Goal: Ask a question

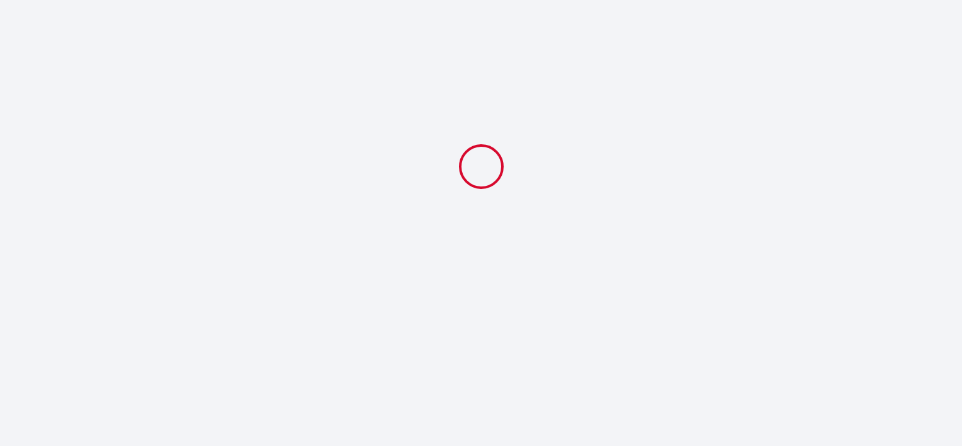
select select
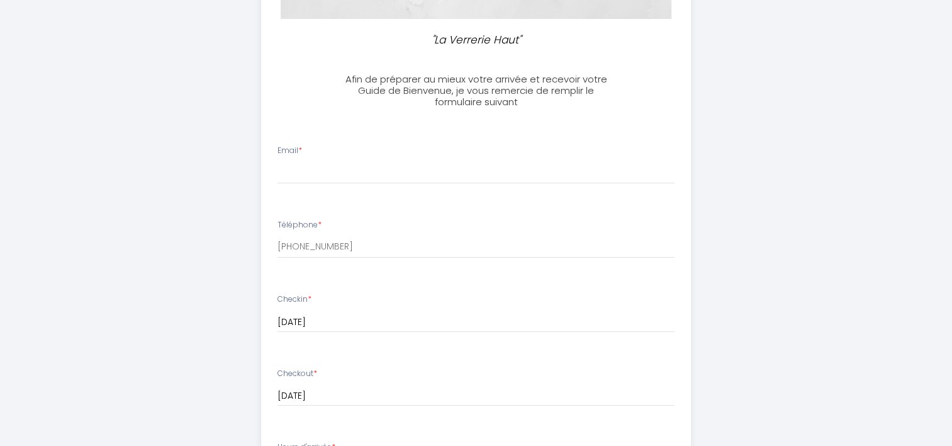
scroll to position [252, 0]
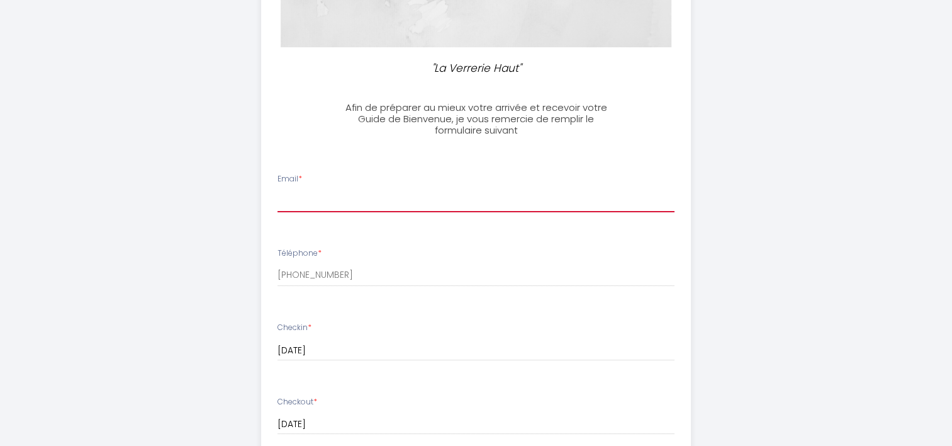
click at [342, 199] on input "Email *" at bounding box center [476, 200] width 397 height 23
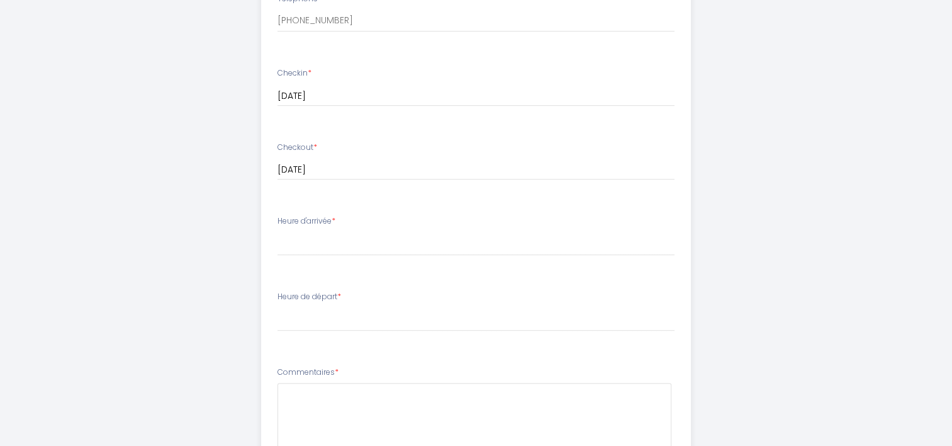
scroll to position [566, 0]
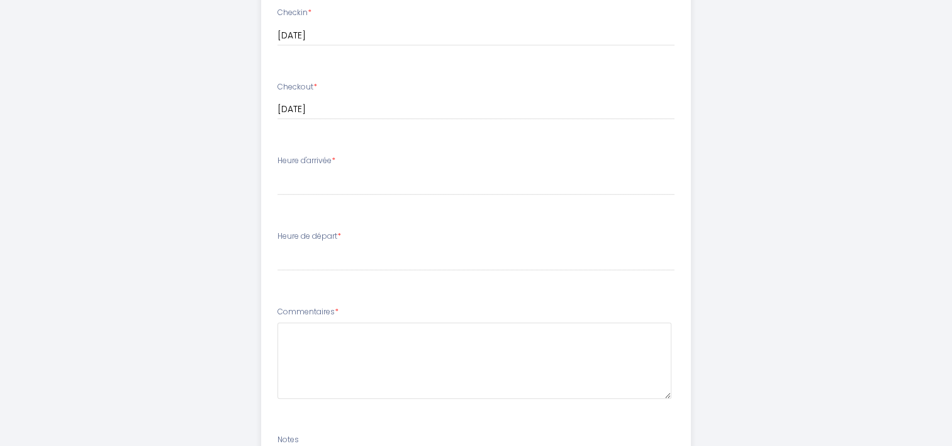
type input "[EMAIL_ADDRESS][DOMAIN_NAME]"
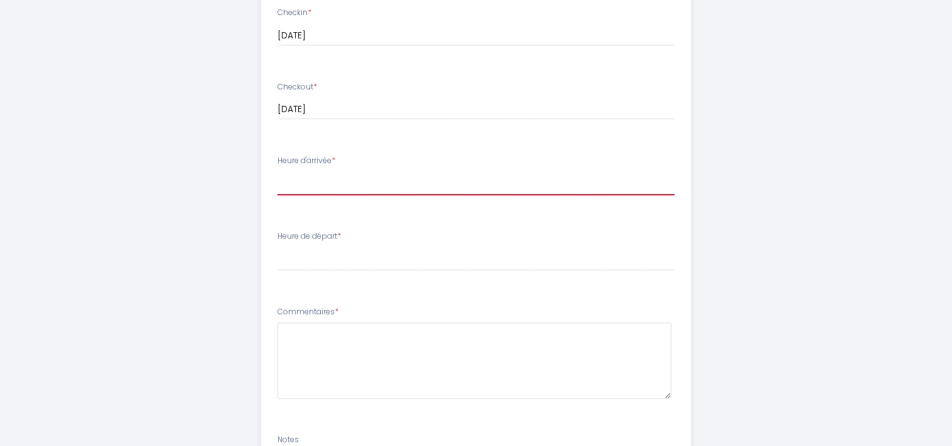
click at [356, 177] on select "17:00 17:30 18:00 18:30 19:00 19:30 20:00 20:30 21:00 21:30 22:00 22:30 23:00 2…" at bounding box center [476, 183] width 397 height 24
select select "17:00"
click at [278, 171] on select "17:00 17:30 18:00 18:30 19:00 19:30 20:00 20:30 21:00 21:30 22:00 22:30 23:00 2…" at bounding box center [476, 183] width 397 height 24
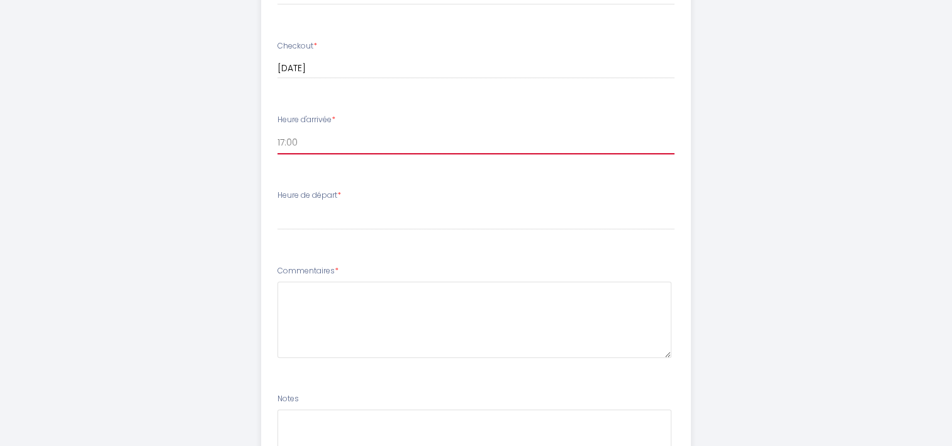
scroll to position [629, 0]
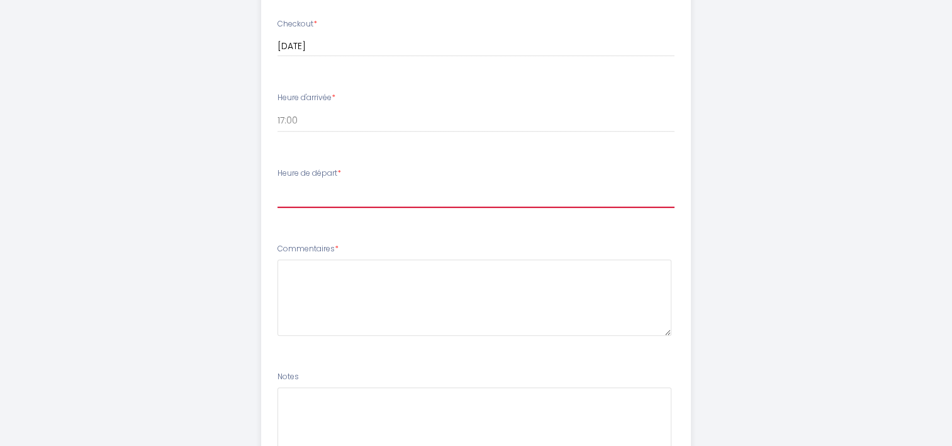
click at [327, 189] on select "00:00 00:30 01:00 01:30 02:00 02:30 03:00 03:30 04:00 04:30 05:00 05:30 06:00 0…" at bounding box center [476, 196] width 397 height 24
select select "10:00"
click at [278, 184] on select "00:00 00:30 01:00 01:30 02:00 02:30 03:00 03:30 04:00 04:30 05:00 05:30 06:00 0…" at bounding box center [476, 196] width 397 height 24
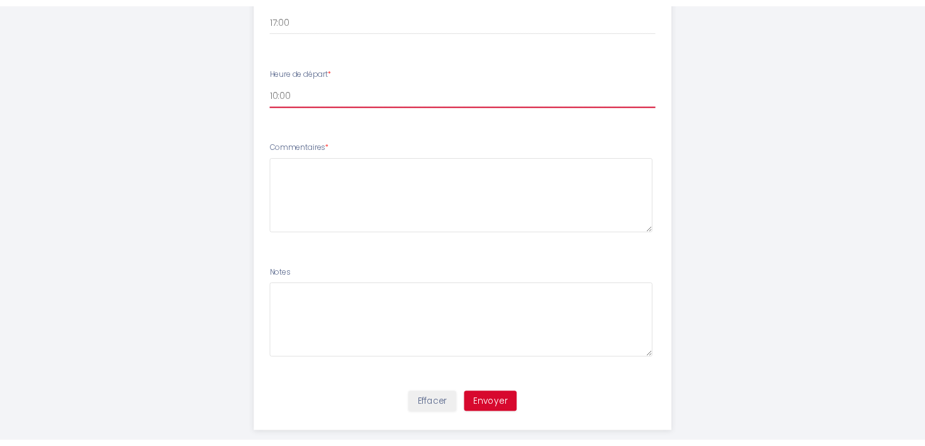
scroll to position [753, 0]
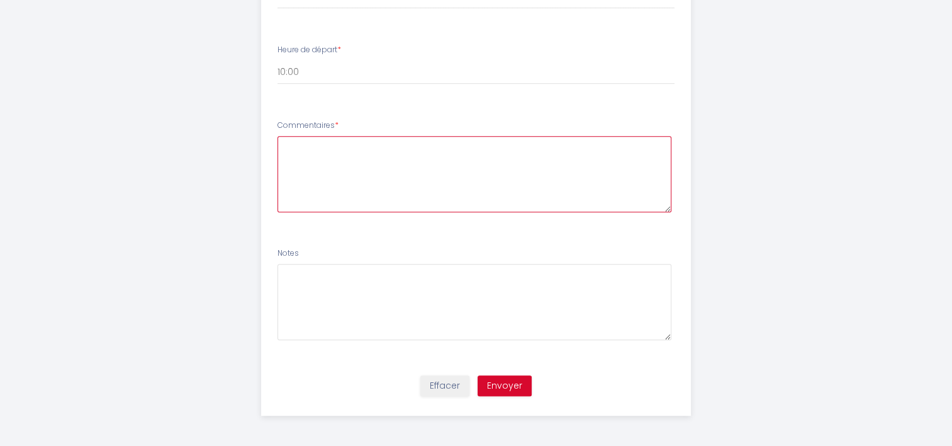
click at [324, 154] on textarea at bounding box center [475, 174] width 394 height 76
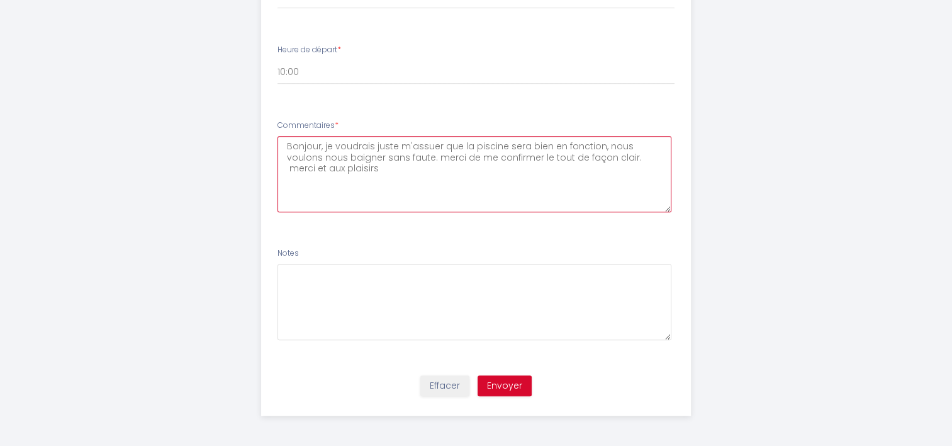
click at [289, 171] on textarea "Bonjour, je voudrais juste m'assuer que la piscine sera bien en fonction, nous …" at bounding box center [475, 174] width 394 height 76
click at [323, 146] on textarea "Bonjour, je voudrais juste m'assuer que la piscine sera bien en fonction, nous …" at bounding box center [475, 174] width 394 height 76
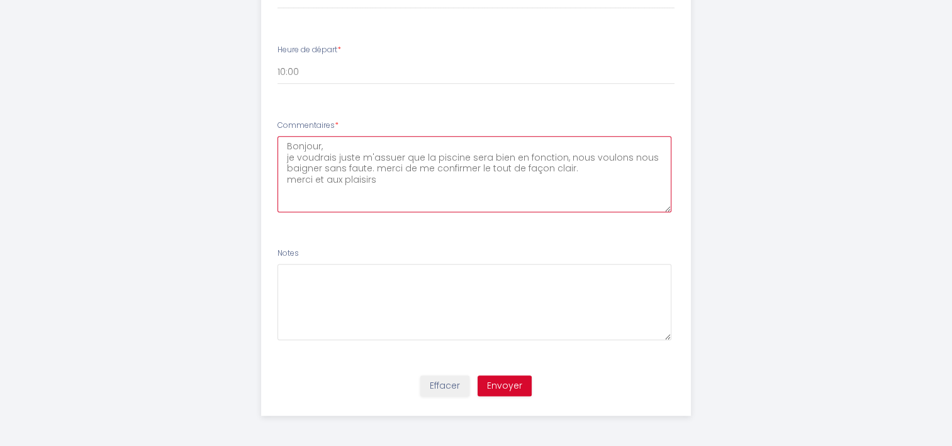
click at [288, 157] on textarea "Bonjour, je voudrais juste m'assuer que la piscine sera bien en fonction, nous …" at bounding box center [475, 174] width 394 height 76
drag, startPoint x: 418, startPoint y: 176, endPoint x: 278, endPoint y: 141, distance: 144.7
click at [278, 141] on textarea "Bonjour, Je voudrais juste m'assuer que la piscine sera bien en fonction, nous …" at bounding box center [475, 174] width 394 height 76
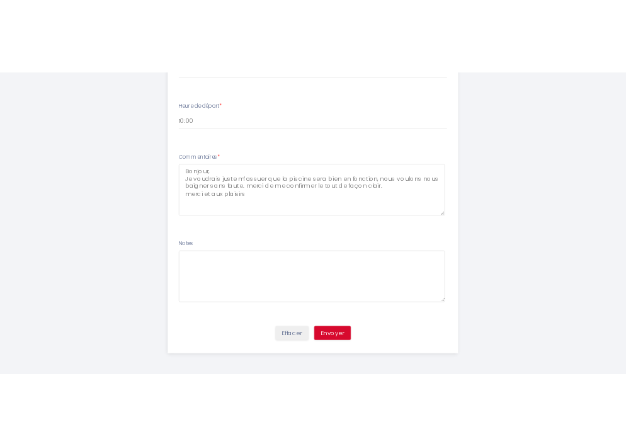
scroll to position [741, 0]
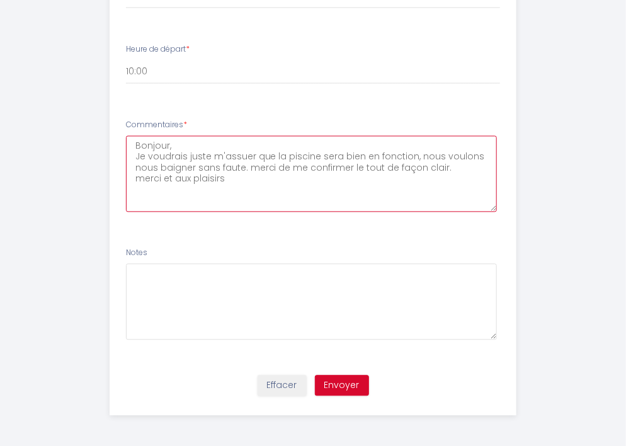
click at [239, 186] on textarea "Bonjour, Je voudrais juste m'assuer que la piscine sera bien en fonction, nous …" at bounding box center [311, 174] width 371 height 76
drag, startPoint x: 234, startPoint y: 183, endPoint x: 131, endPoint y: 135, distance: 113.8
click at [131, 136] on textarea "Bonjour, Je voudrais juste m'assuer que la piscine sera bien en fonction, nous …" at bounding box center [311, 174] width 371 height 76
paste textarea "Je voudrais simplement m'assurer que la piscine sera bien en fonction durant no…"
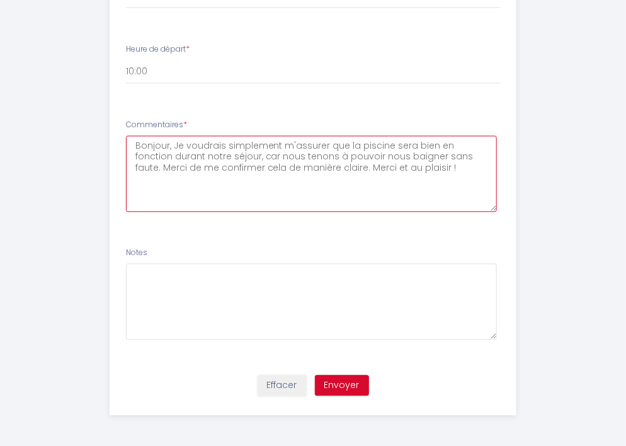
type textarea "Bonjour, Je voudrais simplement m'assurer que la piscine sera bien en fonction …"
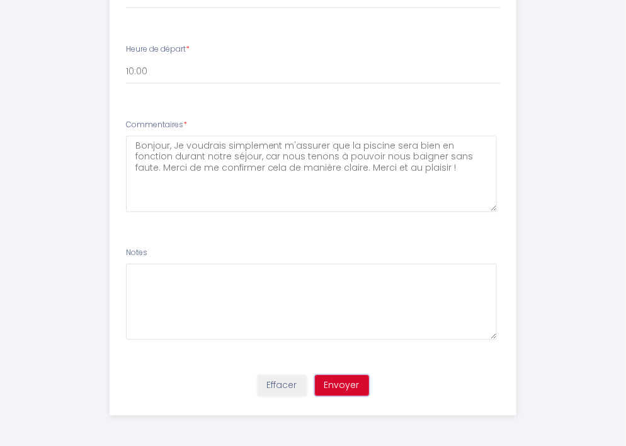
click at [332, 388] on button "Envoyer" at bounding box center [342, 385] width 54 height 21
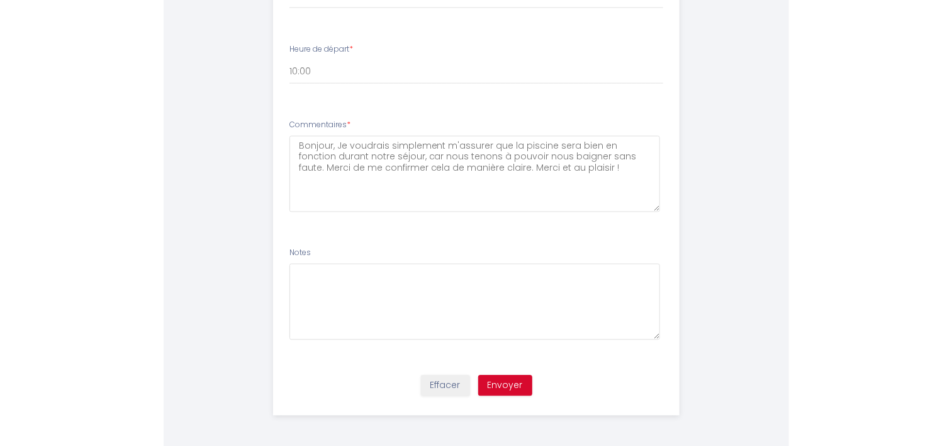
scroll to position [0, 0]
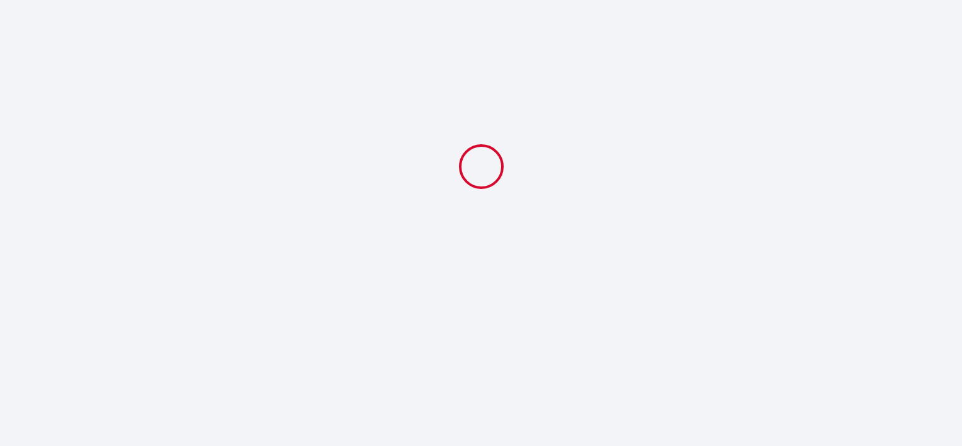
select select "10:00"
